Goal: Transaction & Acquisition: Purchase product/service

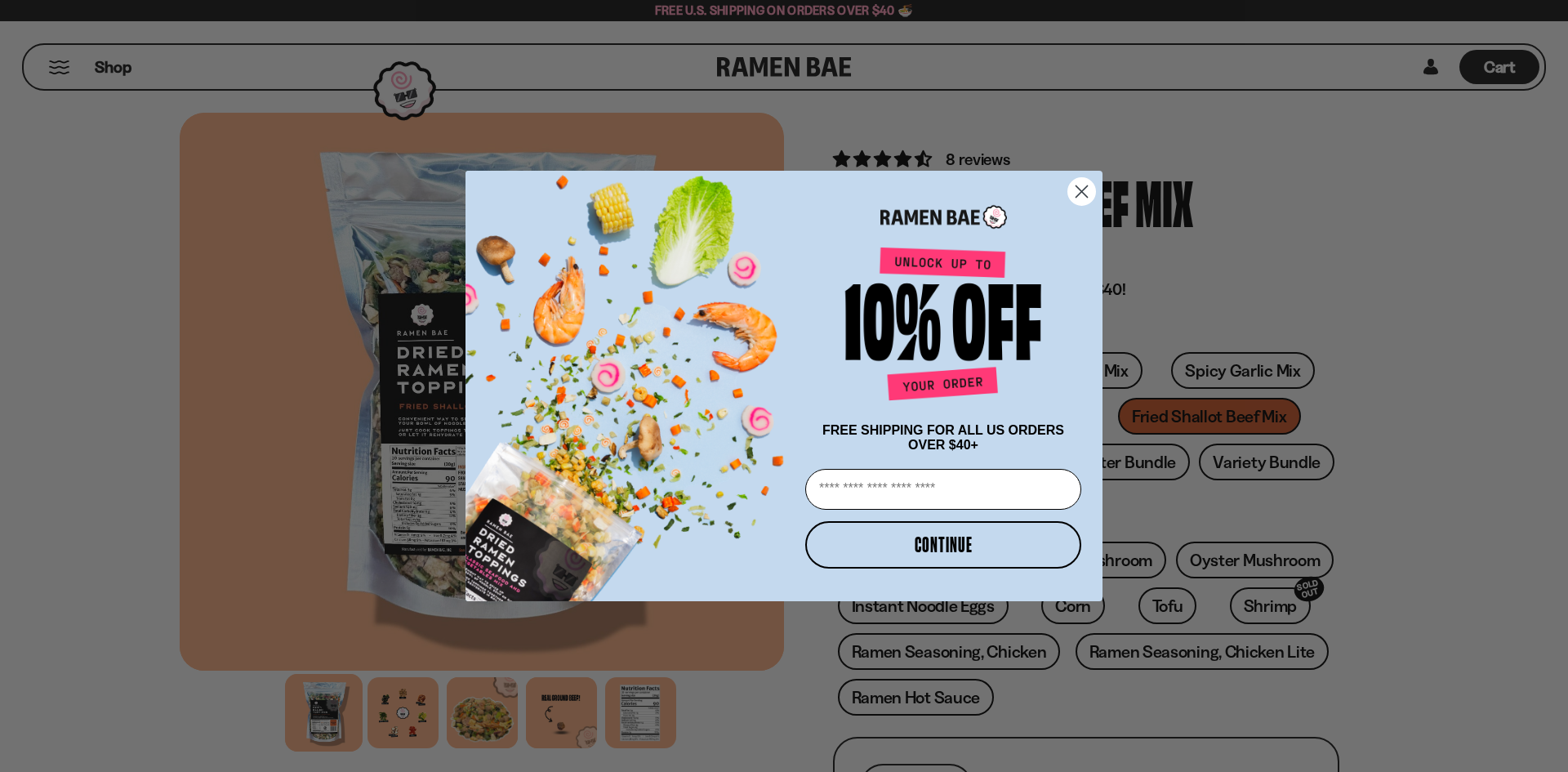
click at [1095, 179] on icon "Close dialog" at bounding box center [1082, 192] width 28 height 28
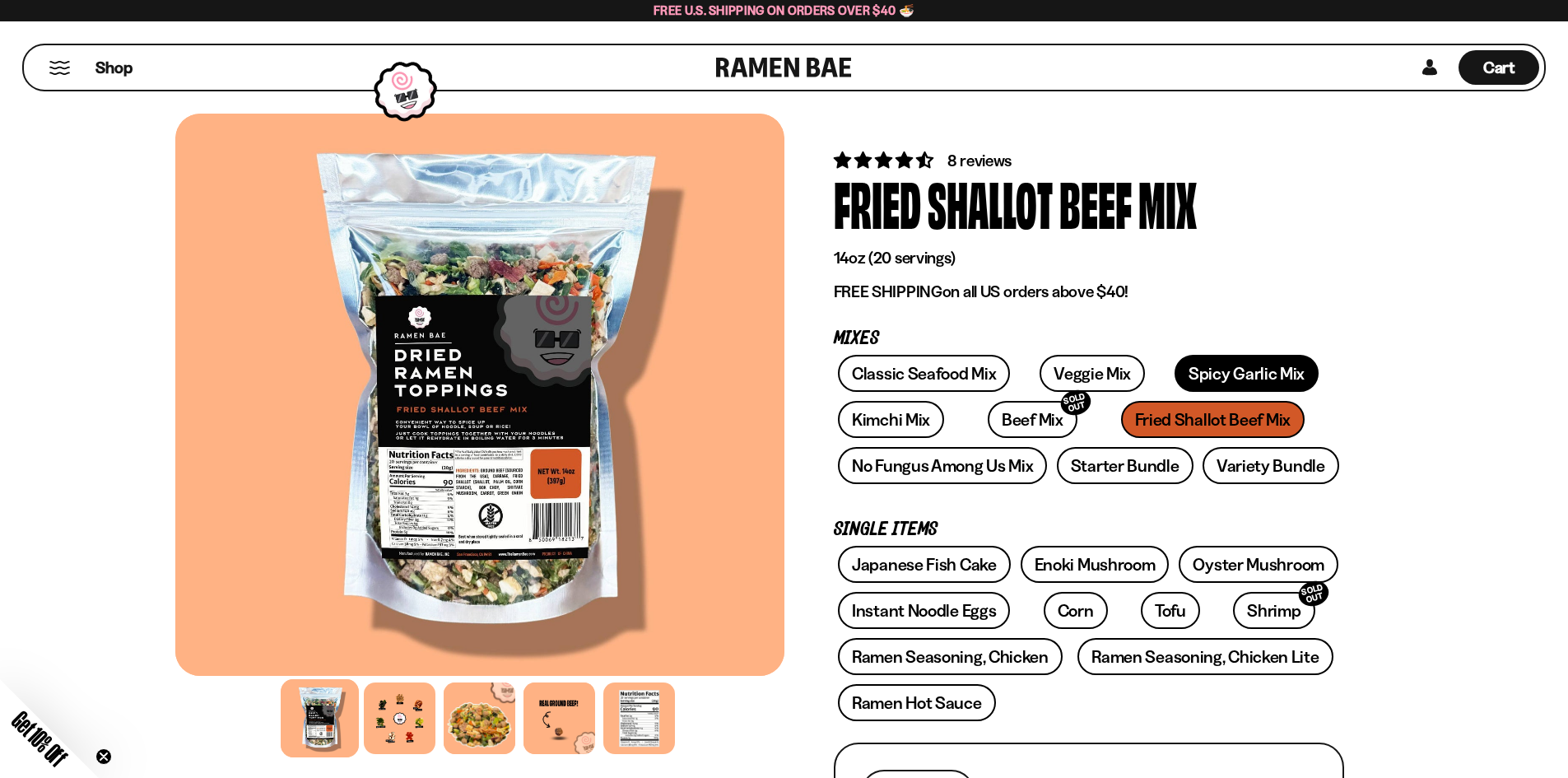
click at [1207, 370] on link "Spicy Garlic Mix" at bounding box center [1246, 373] width 144 height 37
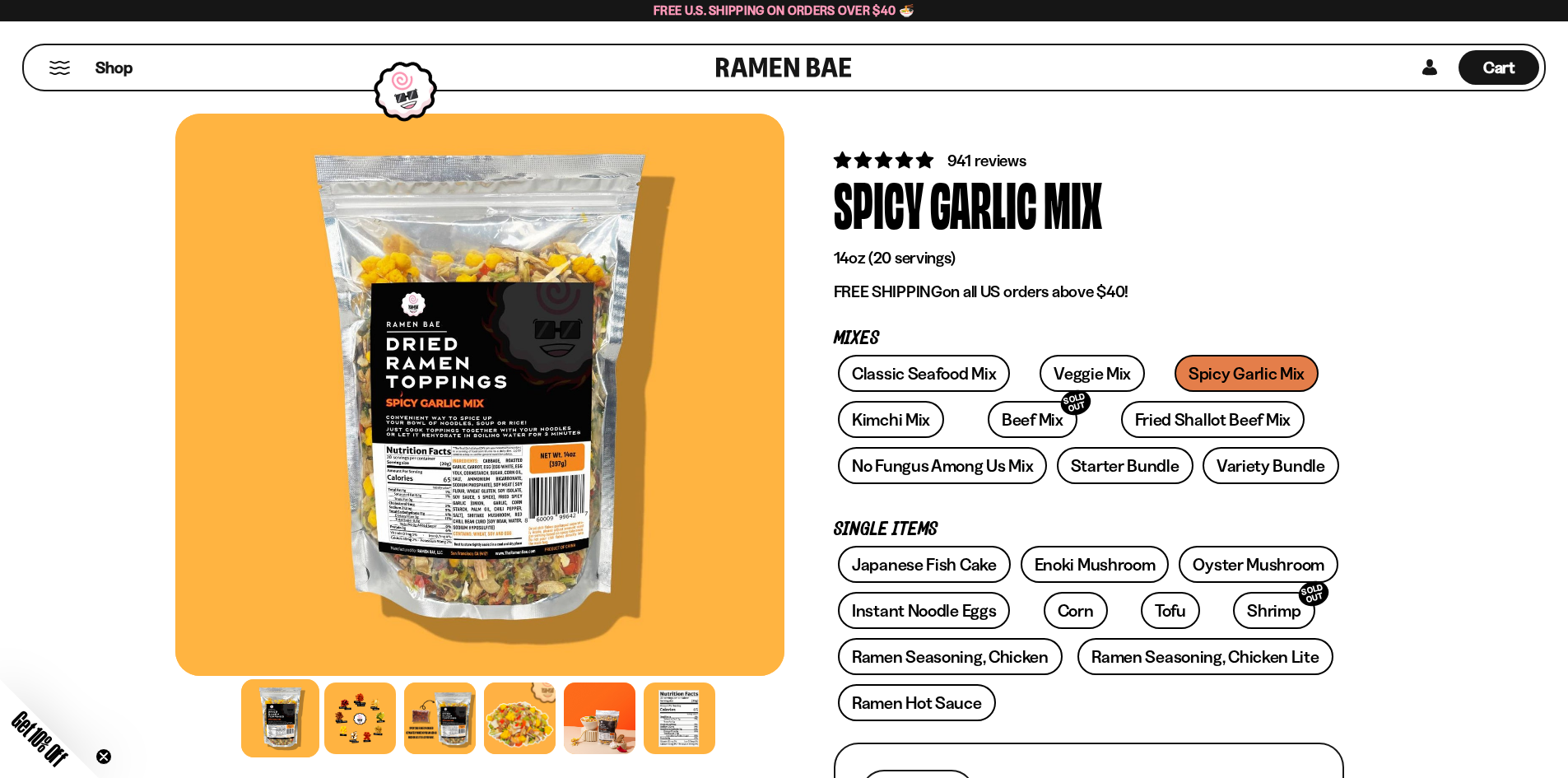
scroll to position [329, 0]
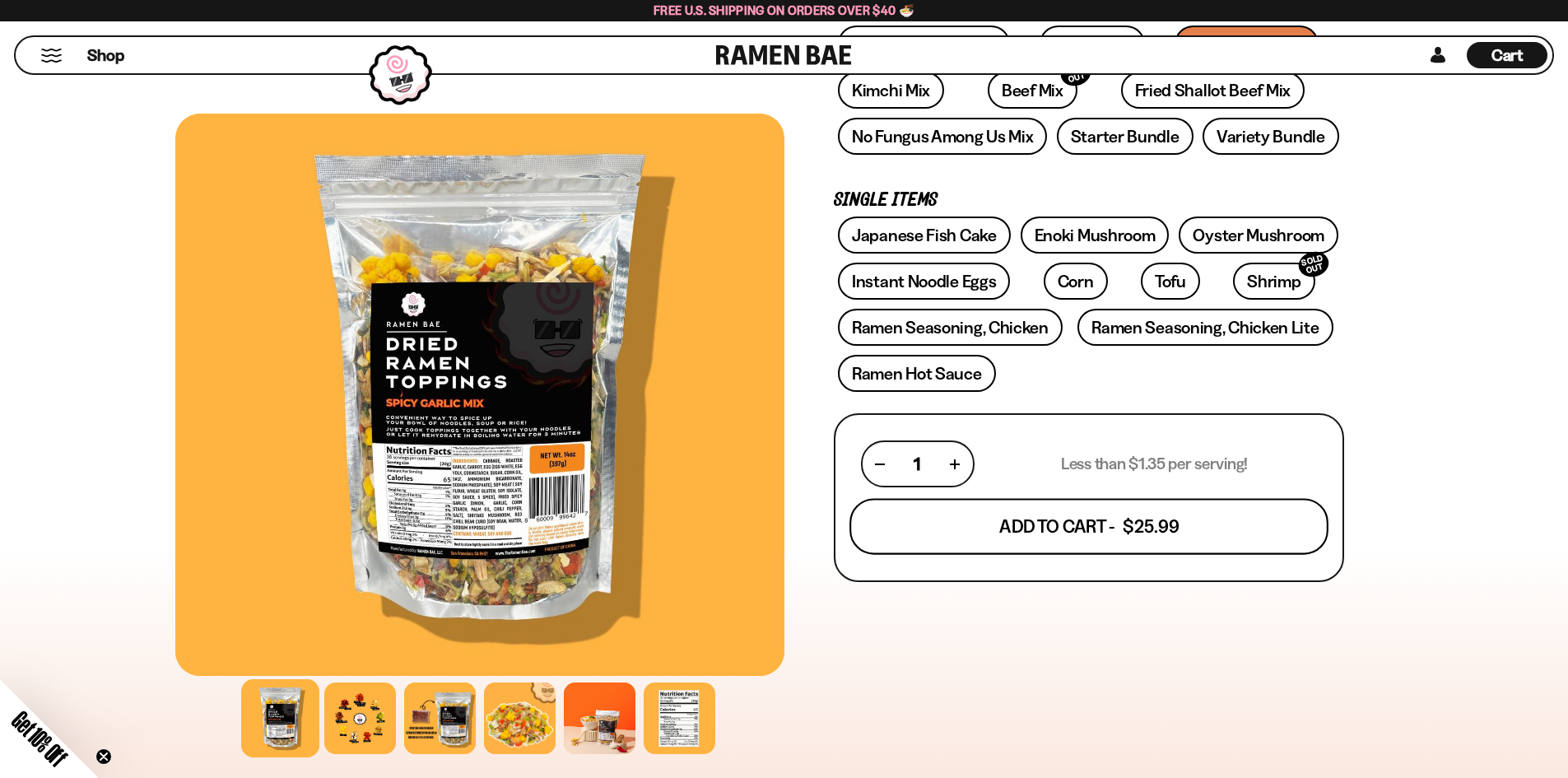
click at [1050, 515] on button "Add To Cart - $25.99" at bounding box center [1089, 526] width 480 height 56
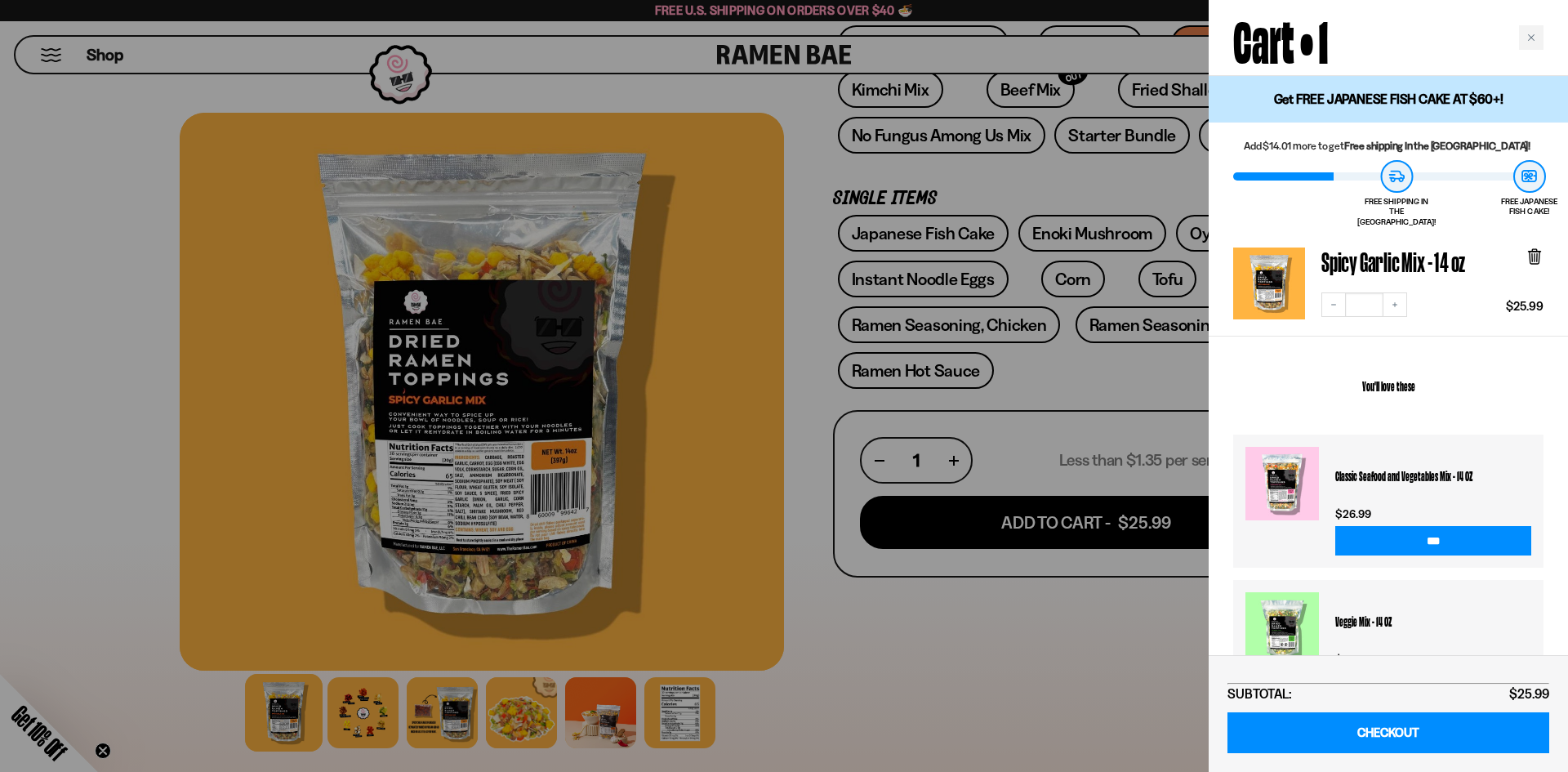
click at [1061, 277] on div at bounding box center [784, 386] width 1568 height 772
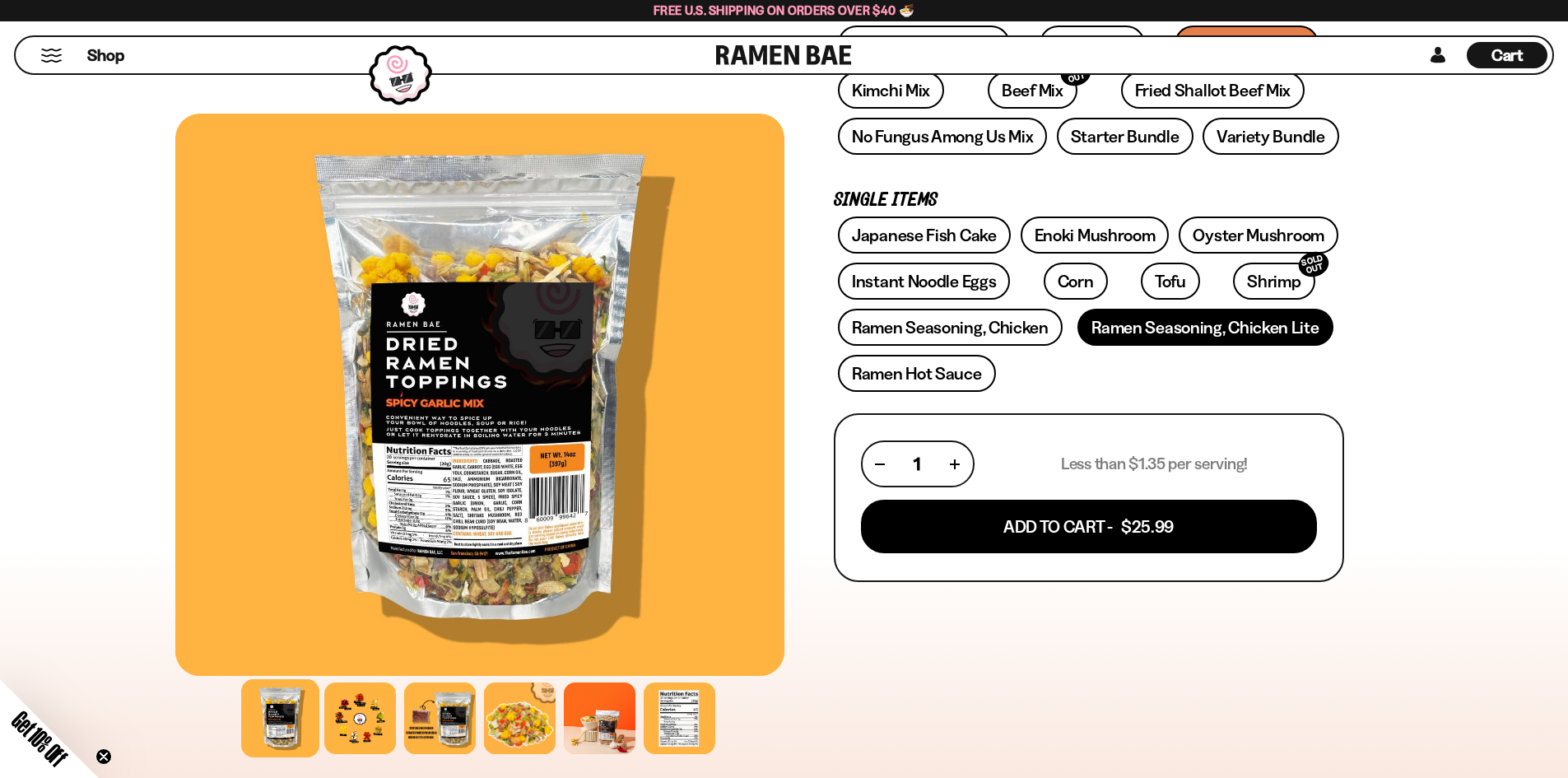
click at [1086, 329] on link "Ramen Seasoning, Chicken Lite" at bounding box center [1205, 326] width 255 height 37
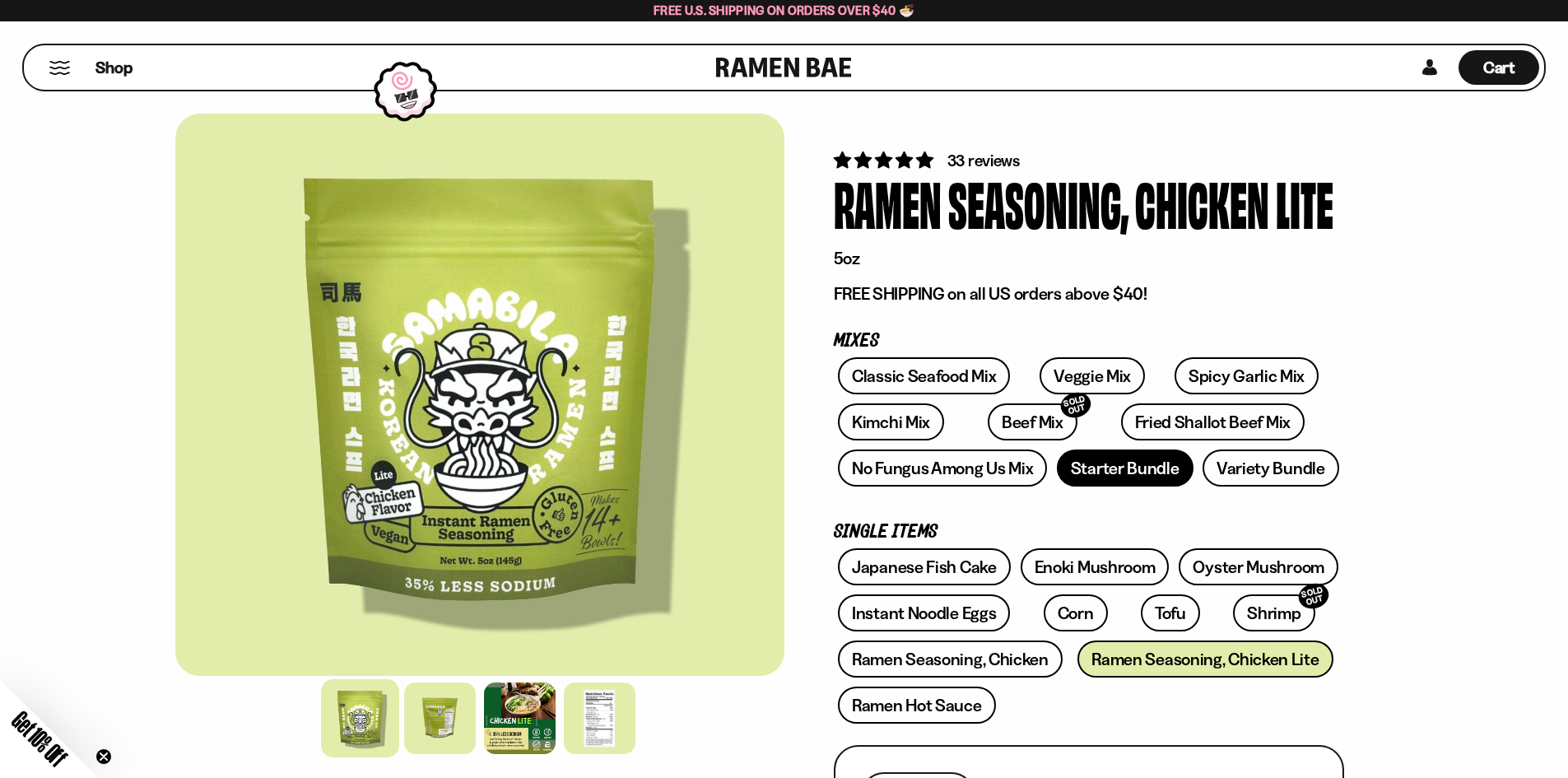
click at [1137, 466] on link "Starter Bundle" at bounding box center [1126, 467] width 137 height 37
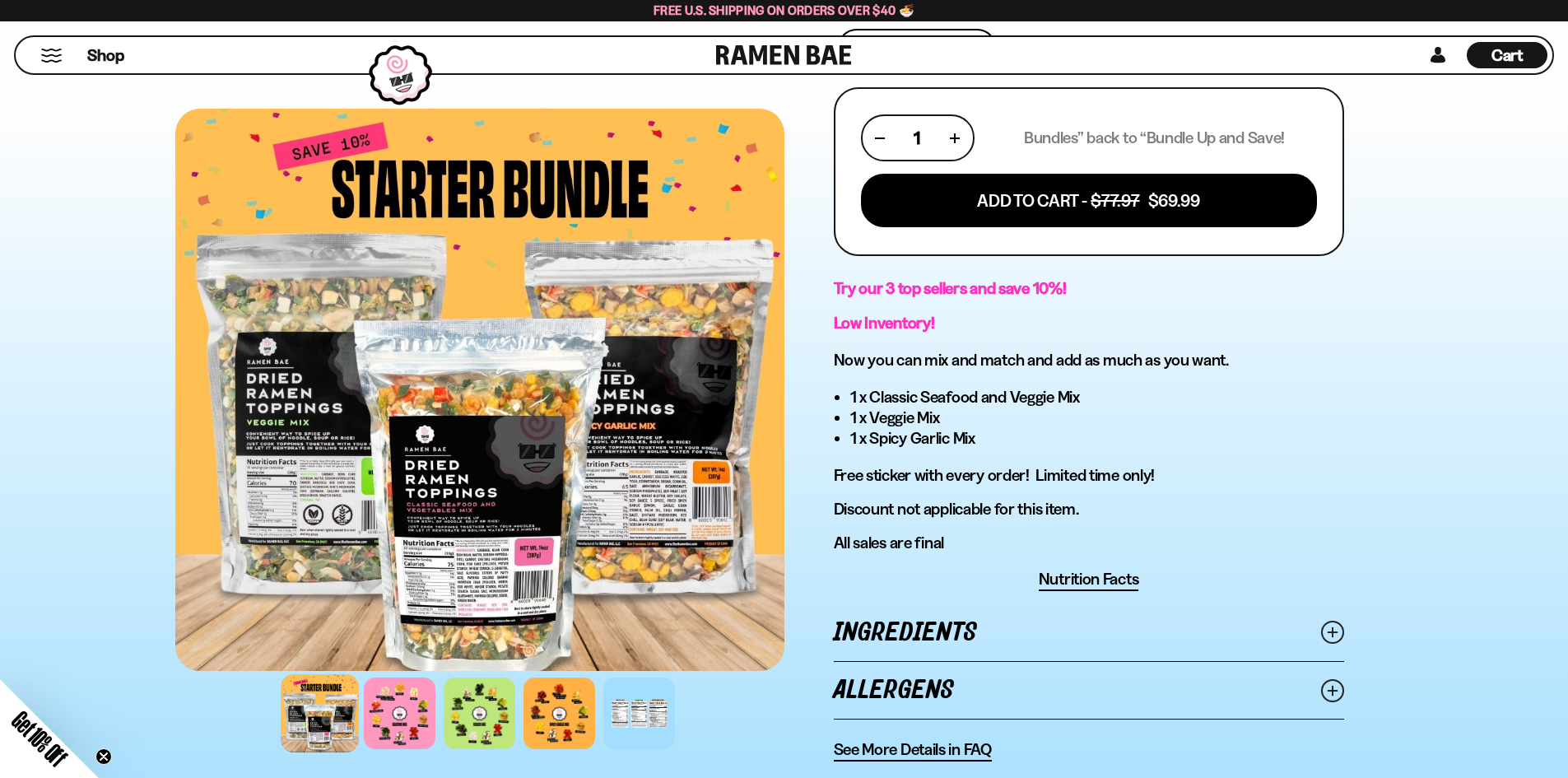
scroll to position [658, 0]
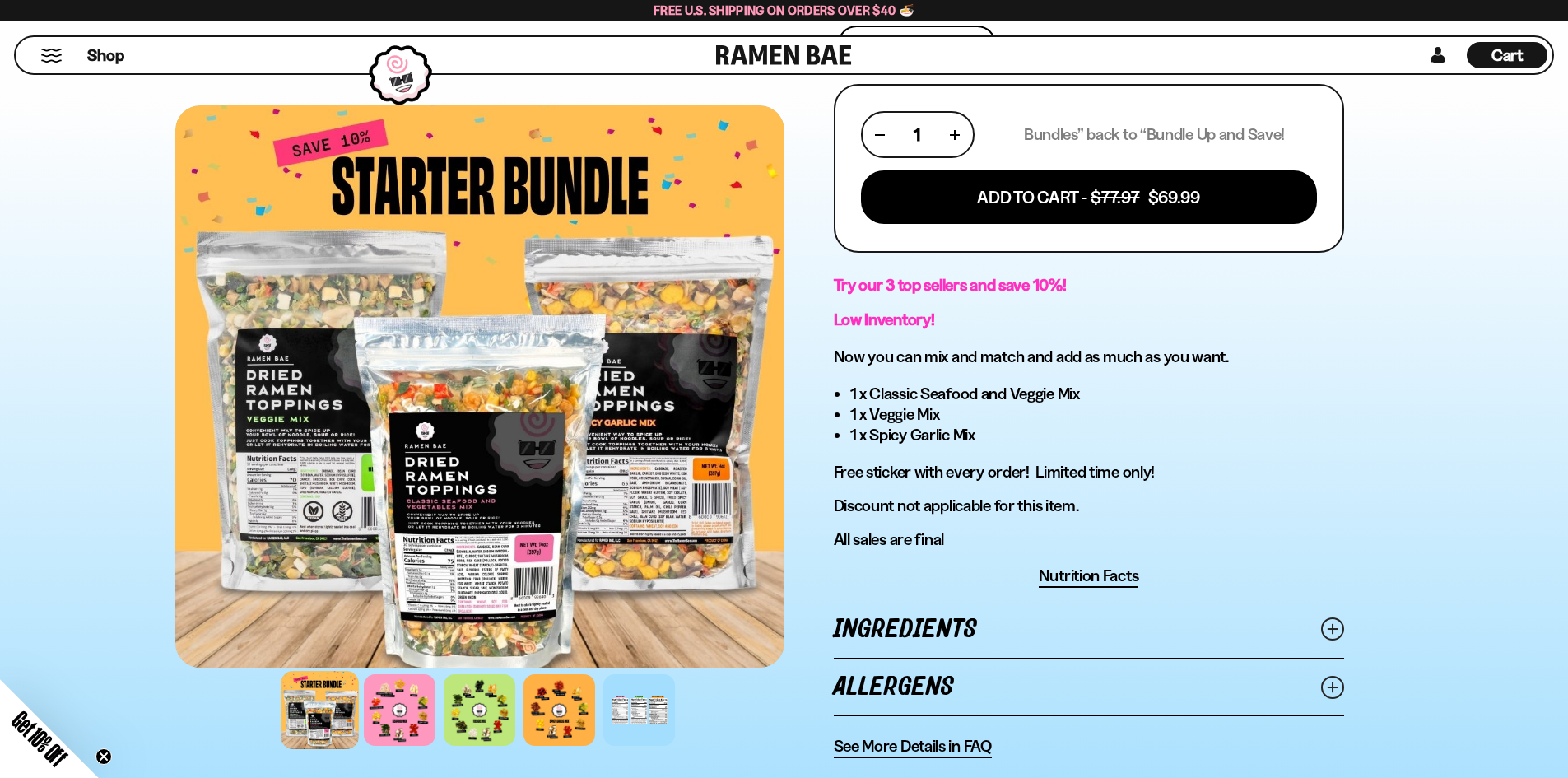
click at [1215, 358] on h3 "Now you can mix and match and add as much as you want." at bounding box center [1089, 357] width 510 height 21
